Goal: Task Accomplishment & Management: Manage account settings

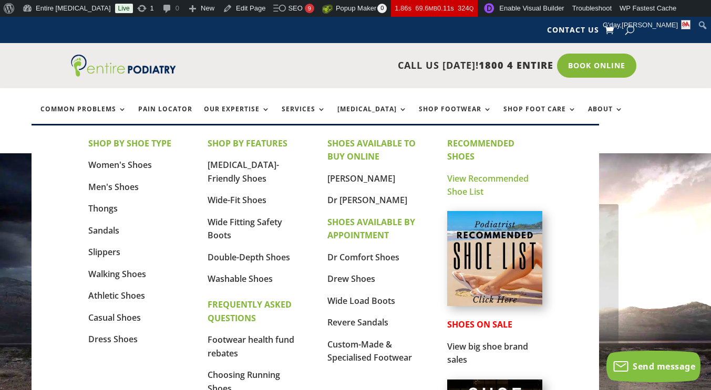
click at [472, 179] on link "View Recommended Shoe List" at bounding box center [487, 185] width 81 height 25
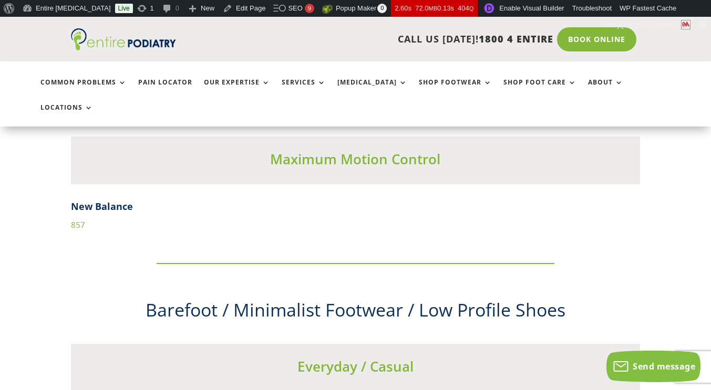
scroll to position [3529, 0]
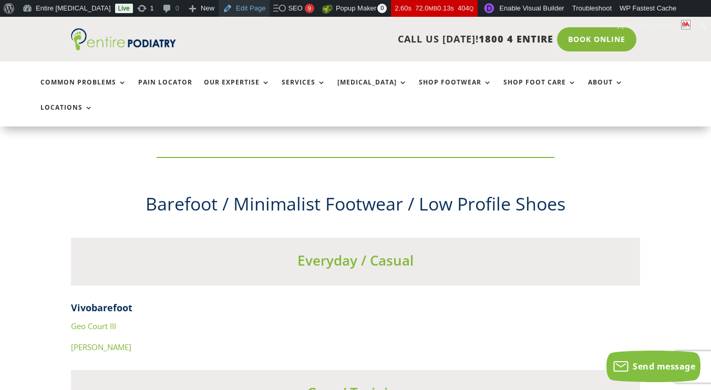
click at [219, 7] on link "Edit Page" at bounding box center [244, 8] width 51 height 17
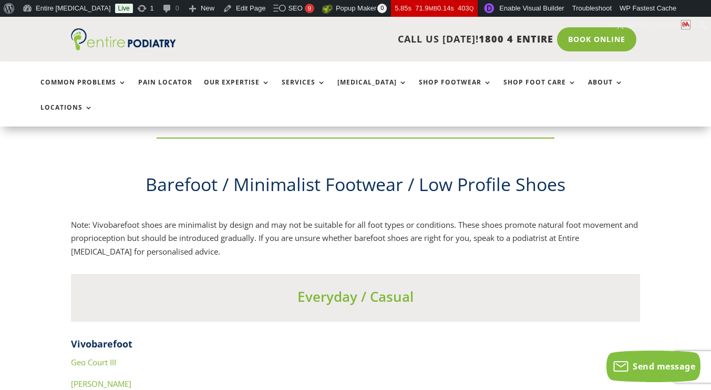
scroll to position [3475, 0]
